Goal: Information Seeking & Learning: Check status

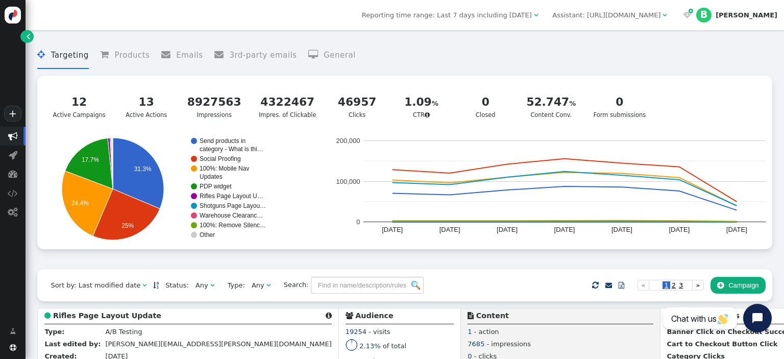
click at [268, 261] on div " Targeting  Products  Emails  3rd-party emails  General ? Active Campaigns…" at bounding box center [404, 152] width 734 height 234
click at [195, 285] on div "Any" at bounding box center [202, 285] width 15 height 10
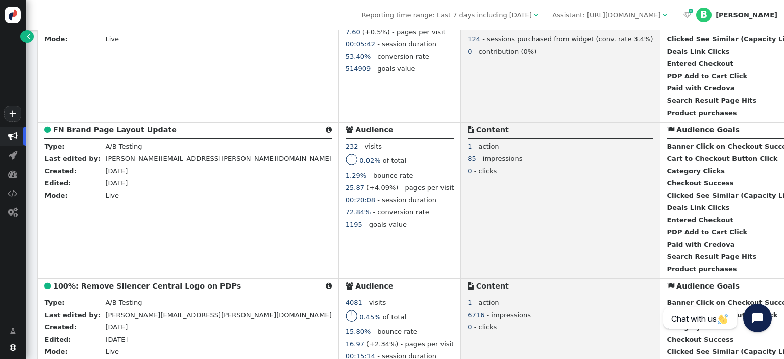
scroll to position [970, 0]
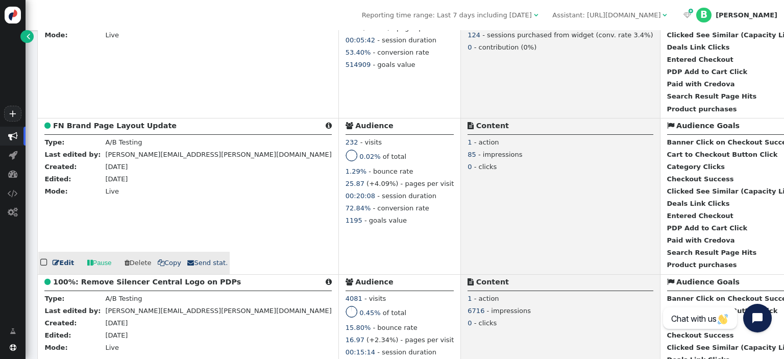
click at [118, 128] on b "FN Brand Page Layout Update" at bounding box center [115, 125] width 124 height 8
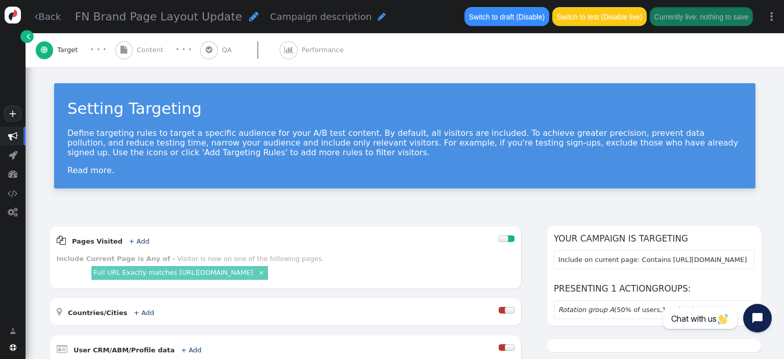
click at [311, 51] on span "Performance" at bounding box center [325, 50] width 46 height 10
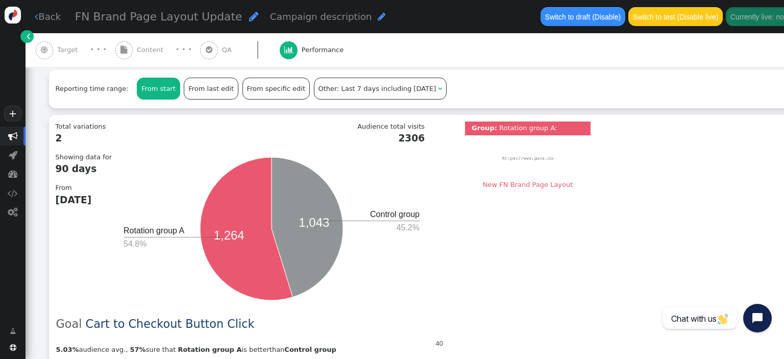
scroll to position [270, 0]
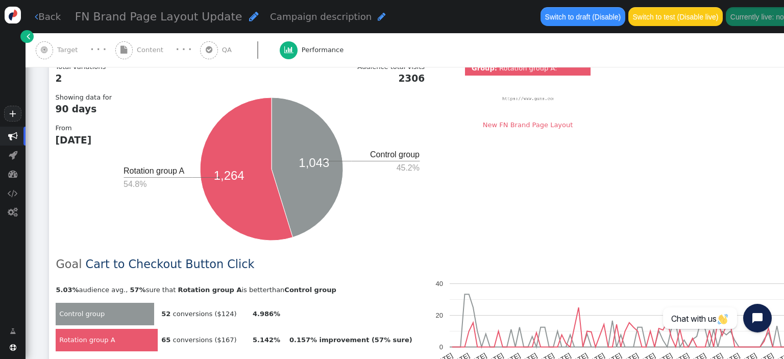
click at [456, 185] on div "Total variations 2 Showing data for 90 days From [DATE] Audience total visits 2…" at bounding box center [443, 155] width 775 height 187
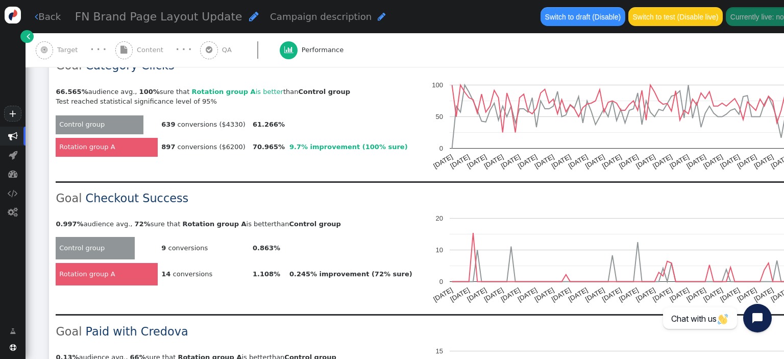
scroll to position [754, 0]
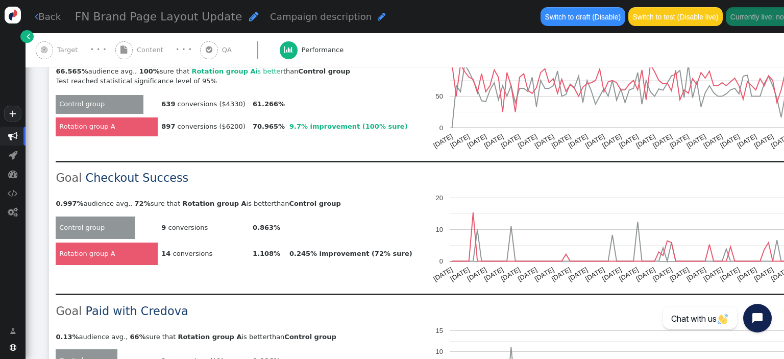
click at [46, 18] on link " Back" at bounding box center [48, 17] width 26 height 14
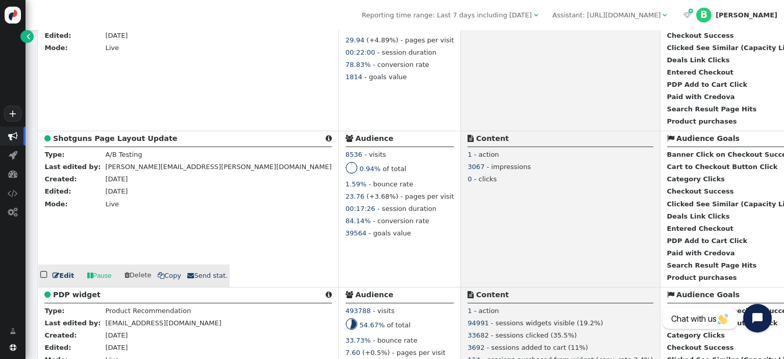
scroll to position [593, 0]
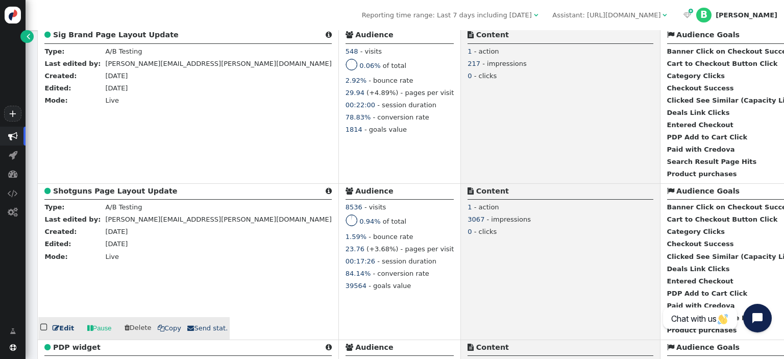
click at [130, 191] on b "Shotguns Page Layout Update" at bounding box center [115, 191] width 125 height 8
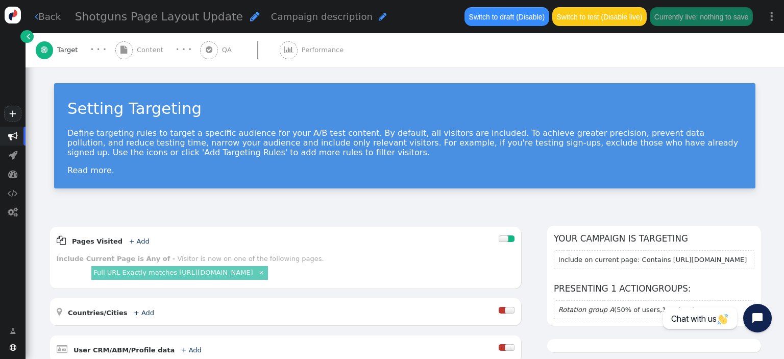
click at [314, 54] on span "Performance" at bounding box center [325, 50] width 46 height 10
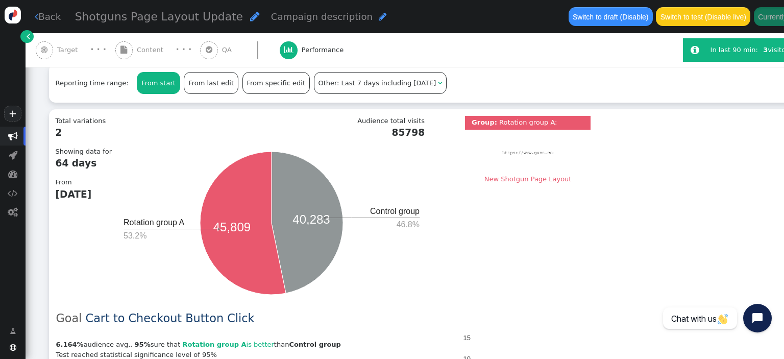
scroll to position [270, 0]
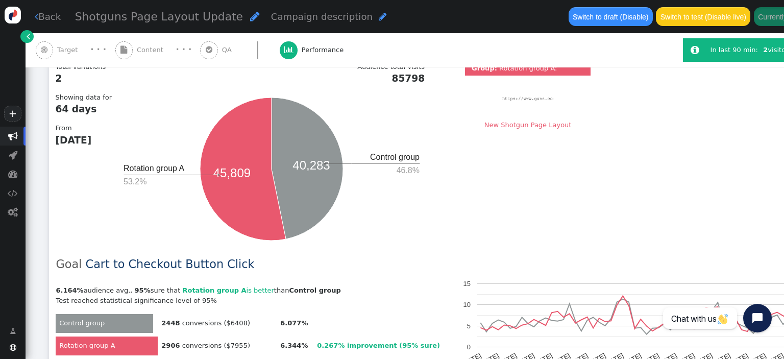
click at [391, 195] on icon "40,283 45,809 Control group 46.8% Rotation group A 53.2%" at bounding box center [271, 168] width 306 height 153
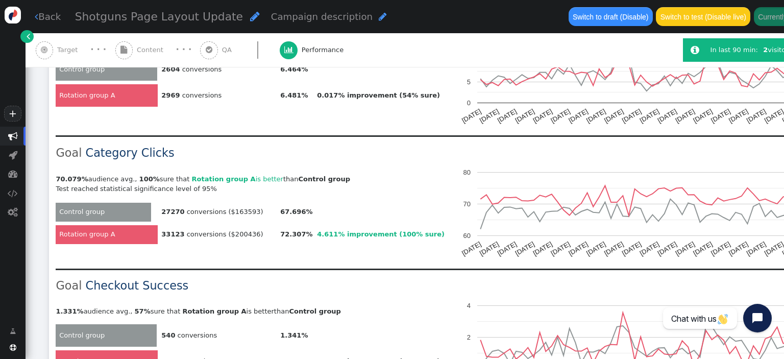
scroll to position [754, 0]
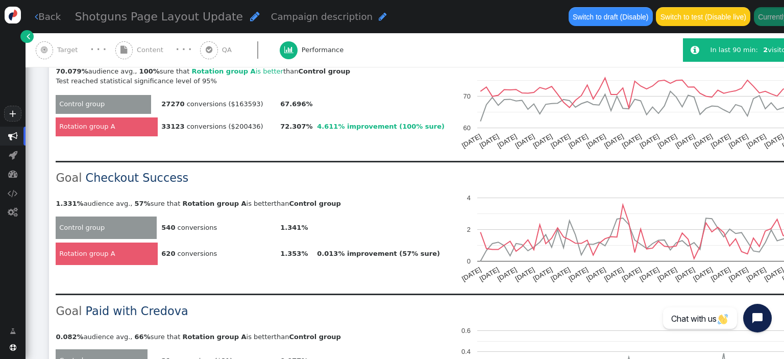
click at [50, 17] on link " Back" at bounding box center [48, 17] width 26 height 14
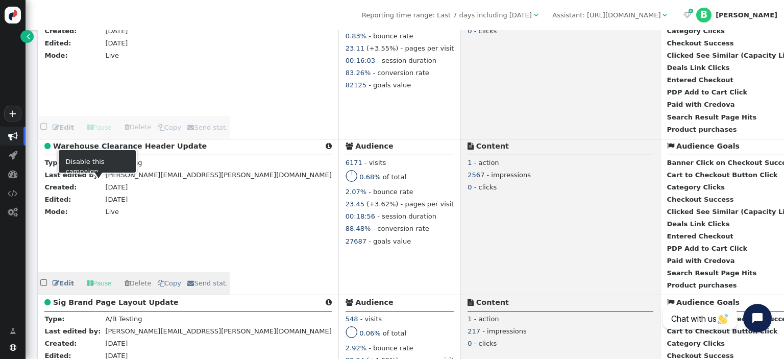
scroll to position [431, 0]
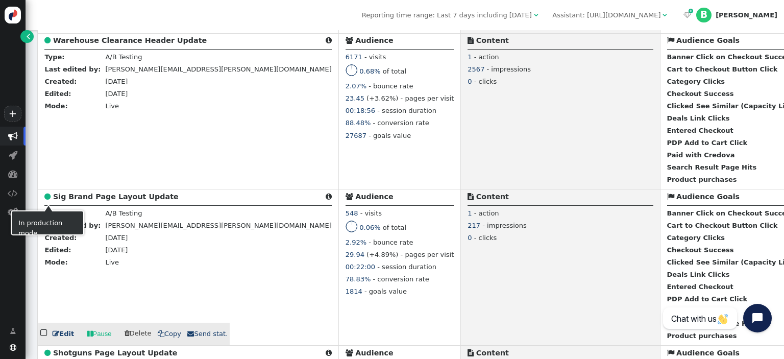
click at [94, 199] on b "Sig Brand Page Layout Update" at bounding box center [116, 196] width 126 height 8
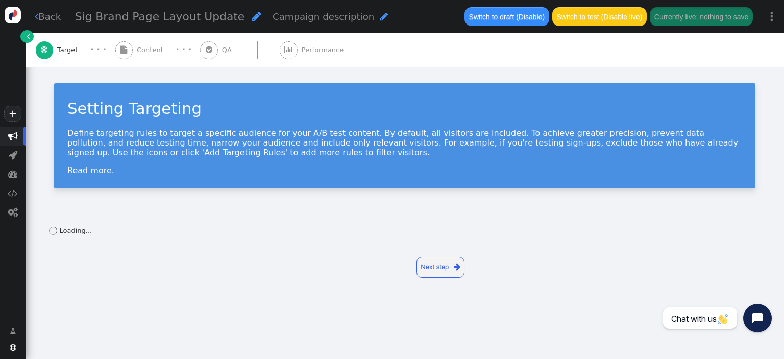
click at [310, 51] on span "Performance" at bounding box center [325, 50] width 46 height 10
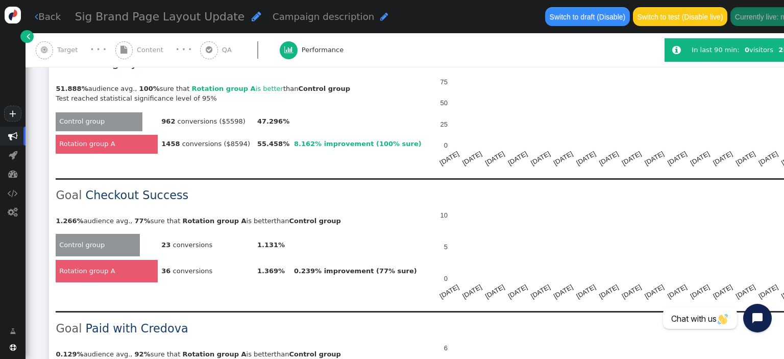
scroll to position [754, 0]
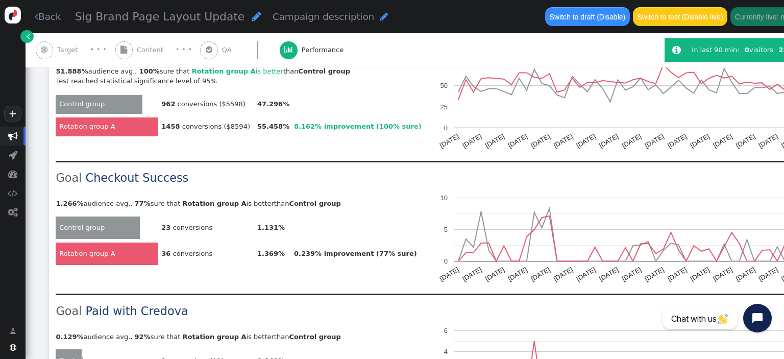
click at [51, 14] on link " Back" at bounding box center [48, 17] width 26 height 14
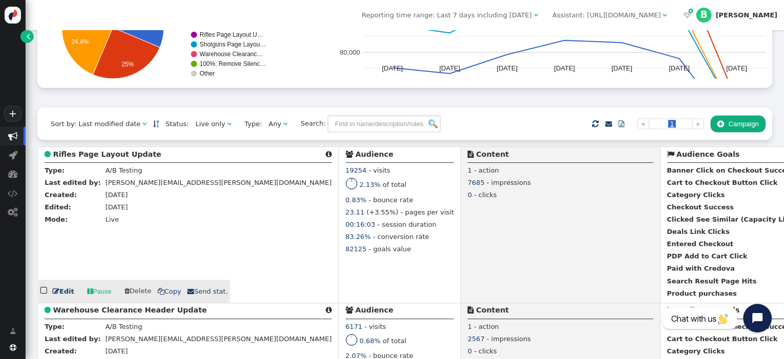
scroll to position [270, 0]
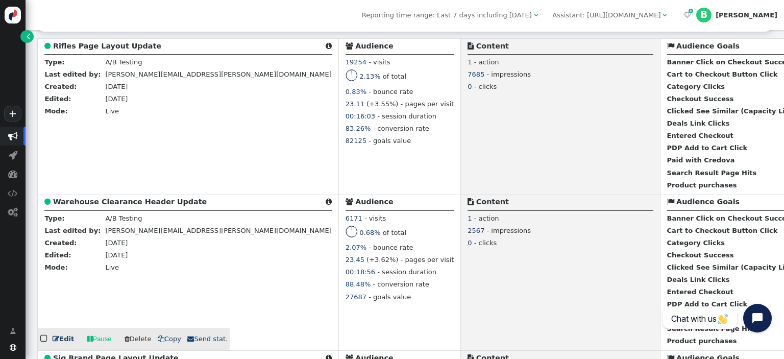
click at [103, 204] on b "Warehouse Clearance Header Update" at bounding box center [130, 202] width 154 height 8
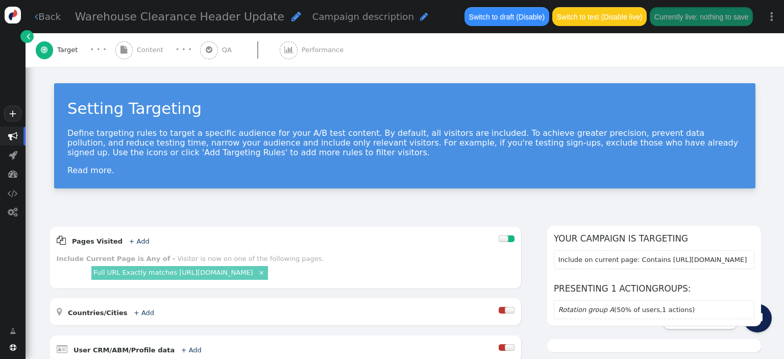
click at [326, 49] on span "Performance" at bounding box center [325, 50] width 46 height 10
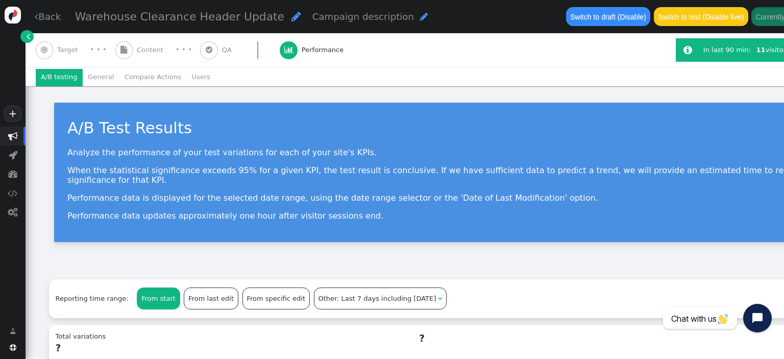
click at [315, 50] on span "Performance" at bounding box center [325, 50] width 46 height 10
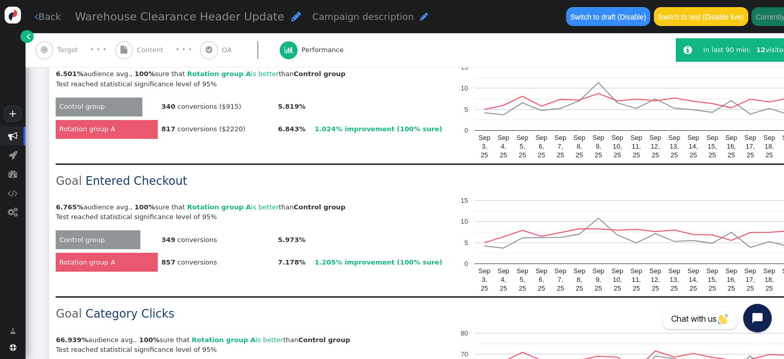
scroll to position [485, 0]
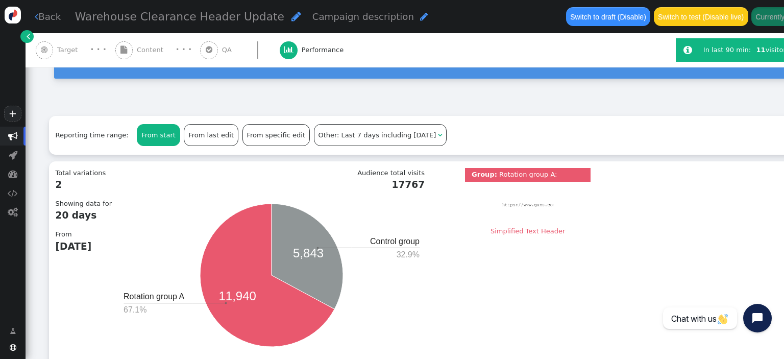
scroll to position [215, 0]
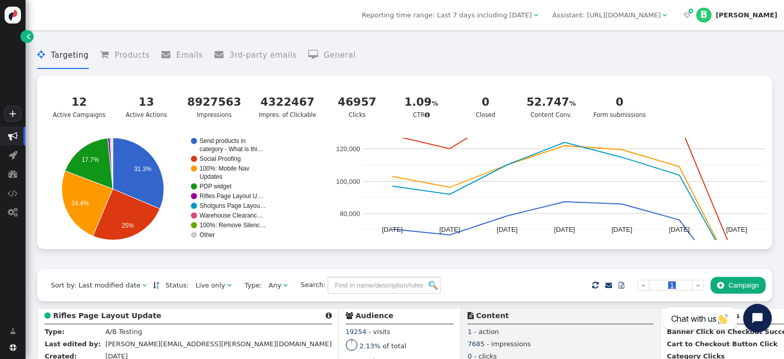
scroll to position [161, 0]
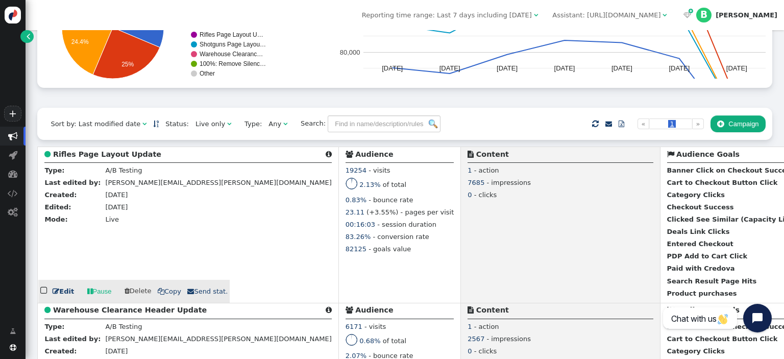
click at [113, 154] on b "Rifles Page Layout Update" at bounding box center [107, 154] width 108 height 8
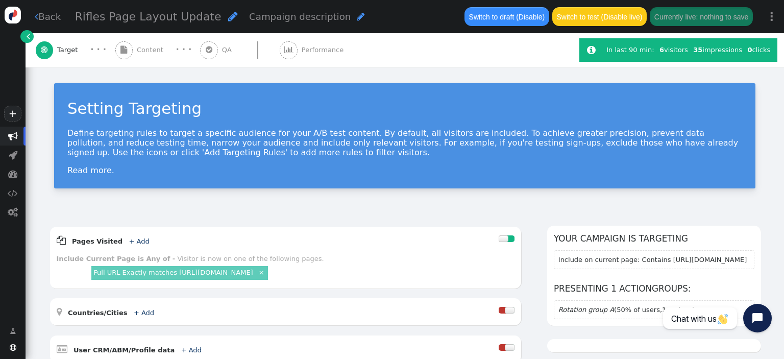
click at [515, 198] on div "Setting Targeting Define targeting rules to target a specific audience for your…" at bounding box center [405, 139] width 758 height 145
click at [316, 51] on span "Performance" at bounding box center [325, 50] width 46 height 10
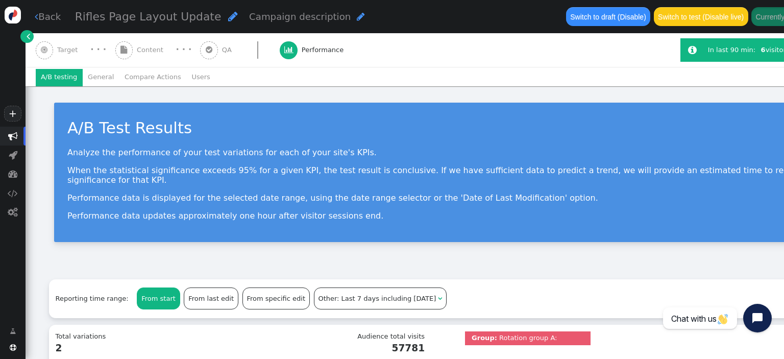
click at [543, 57] on div " Target · · ·  Content · · ·  QA  Performance" at bounding box center [353, 50] width 635 height 34
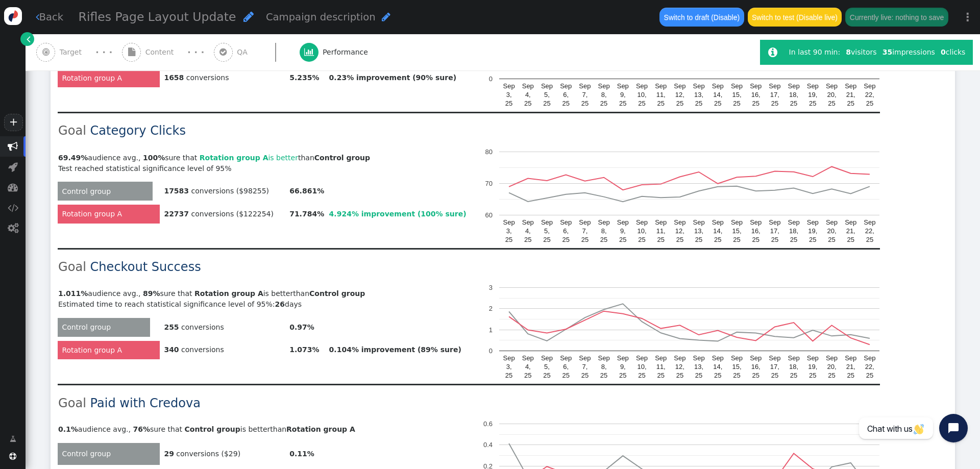
scroll to position [698, 0]
